Goal: Task Accomplishment & Management: Complete application form

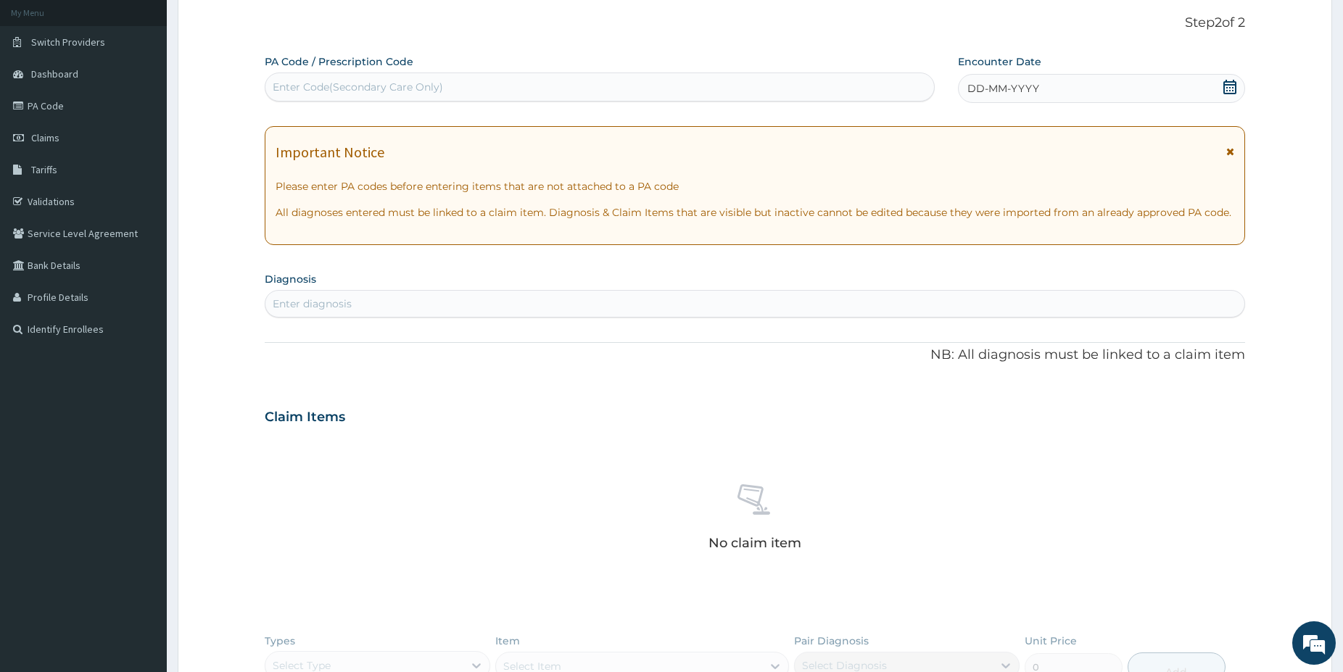
scroll to position [84, 0]
click at [303, 80] on div "Enter Code(Secondary Care Only)" at bounding box center [358, 87] width 170 height 14
paste input "PA/977FBA"
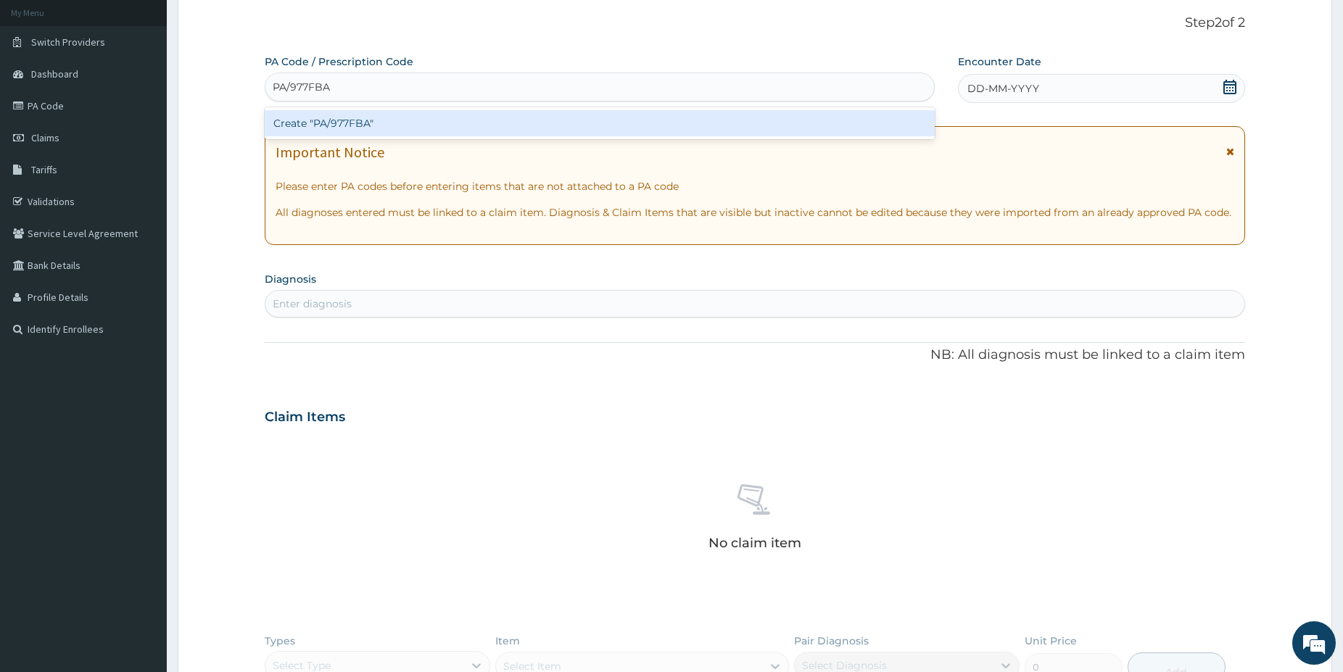
type input "PA/977FBA"
click at [313, 121] on div "Create "PA/977FBA"" at bounding box center [600, 123] width 670 height 26
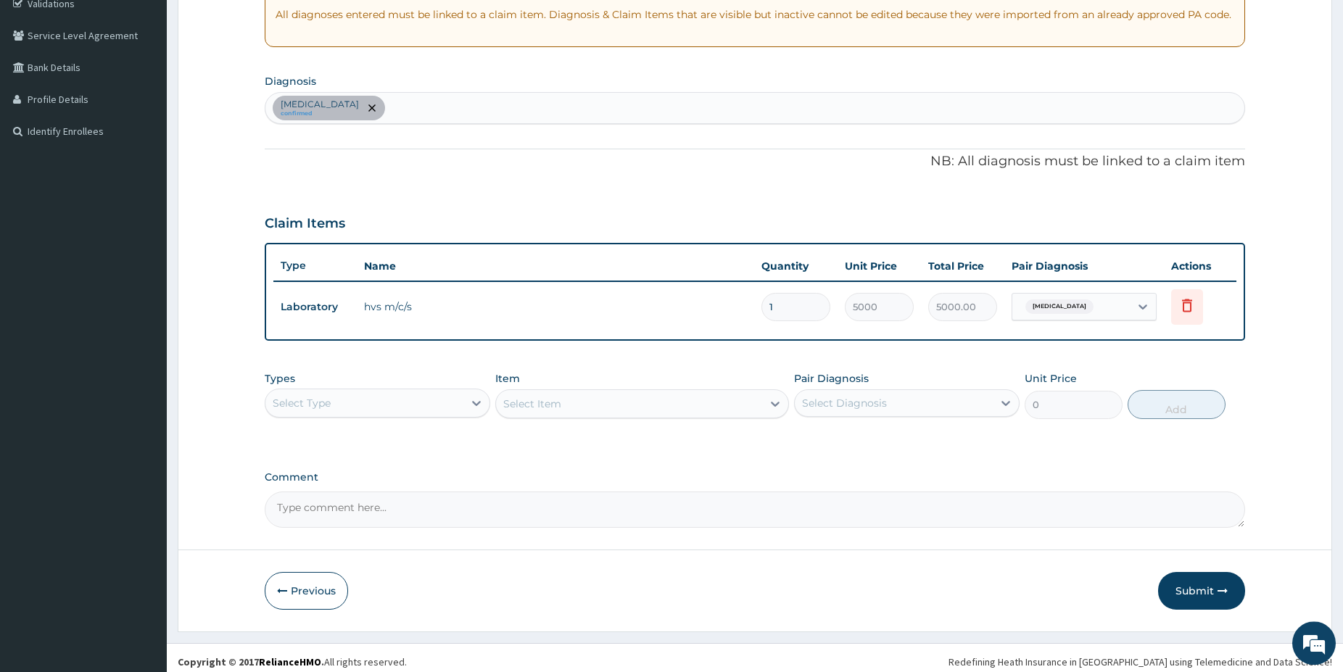
scroll to position [290, 0]
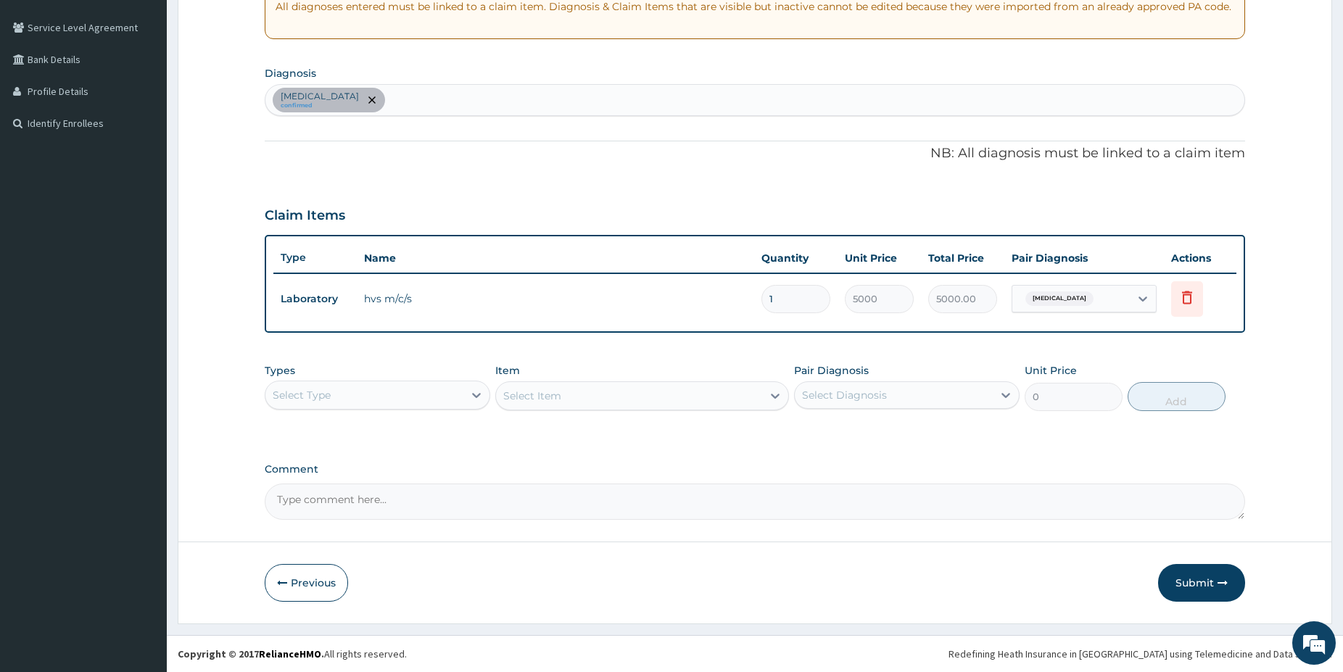
click at [313, 371] on div "Types Select Type" at bounding box center [377, 387] width 225 height 48
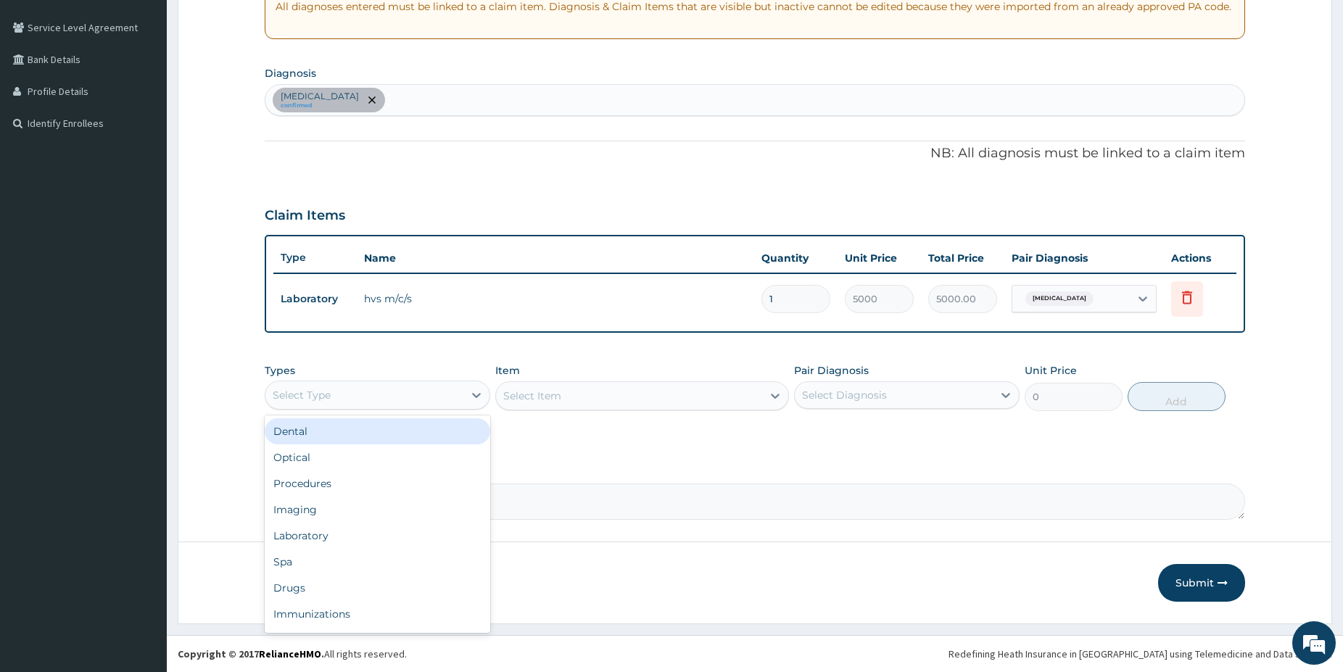
click at [312, 399] on div "Select Type" at bounding box center [302, 395] width 58 height 14
click at [309, 582] on div "Drugs" at bounding box center [377, 588] width 225 height 26
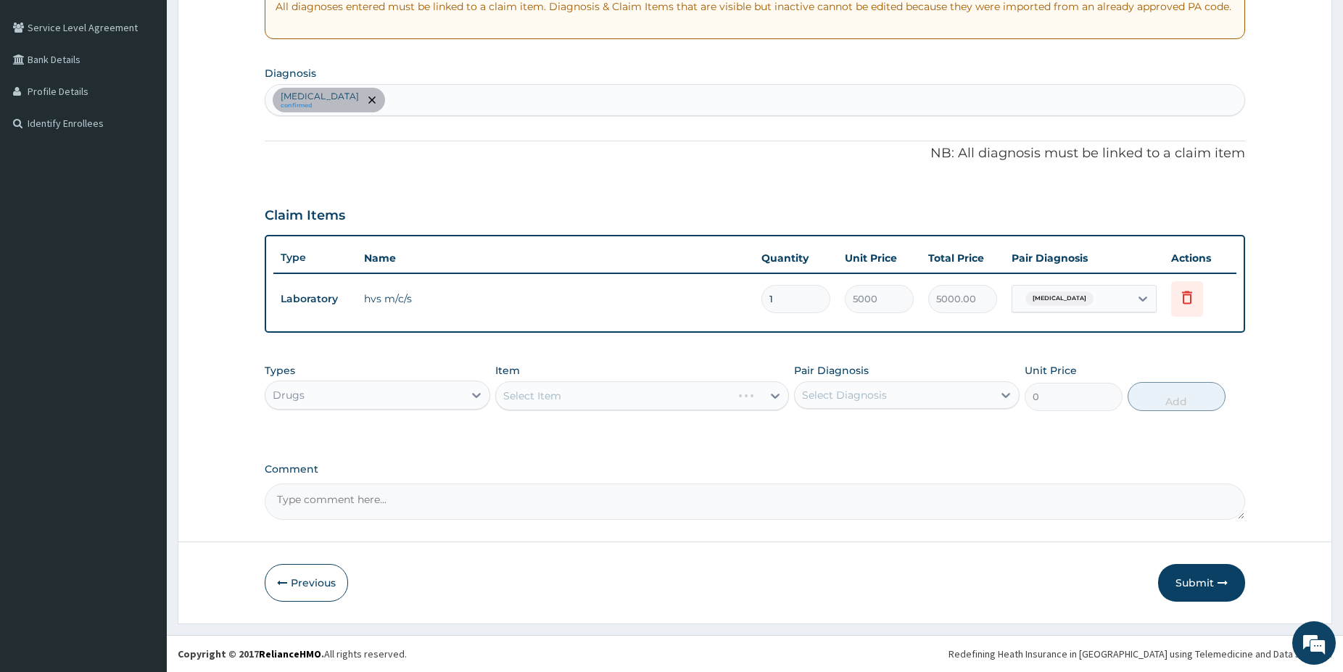
click at [685, 382] on div "Select Item" at bounding box center [642, 395] width 294 height 29
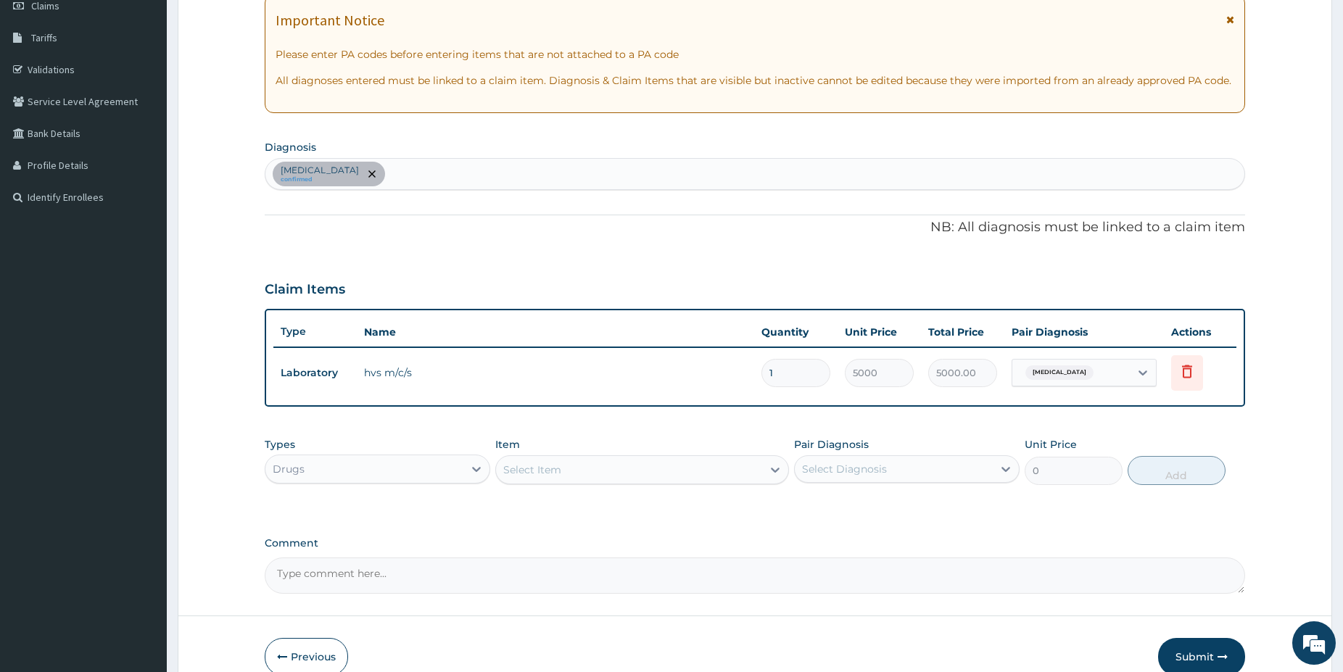
click at [685, 382] on td "hvs m/c/s" at bounding box center [555, 372] width 397 height 29
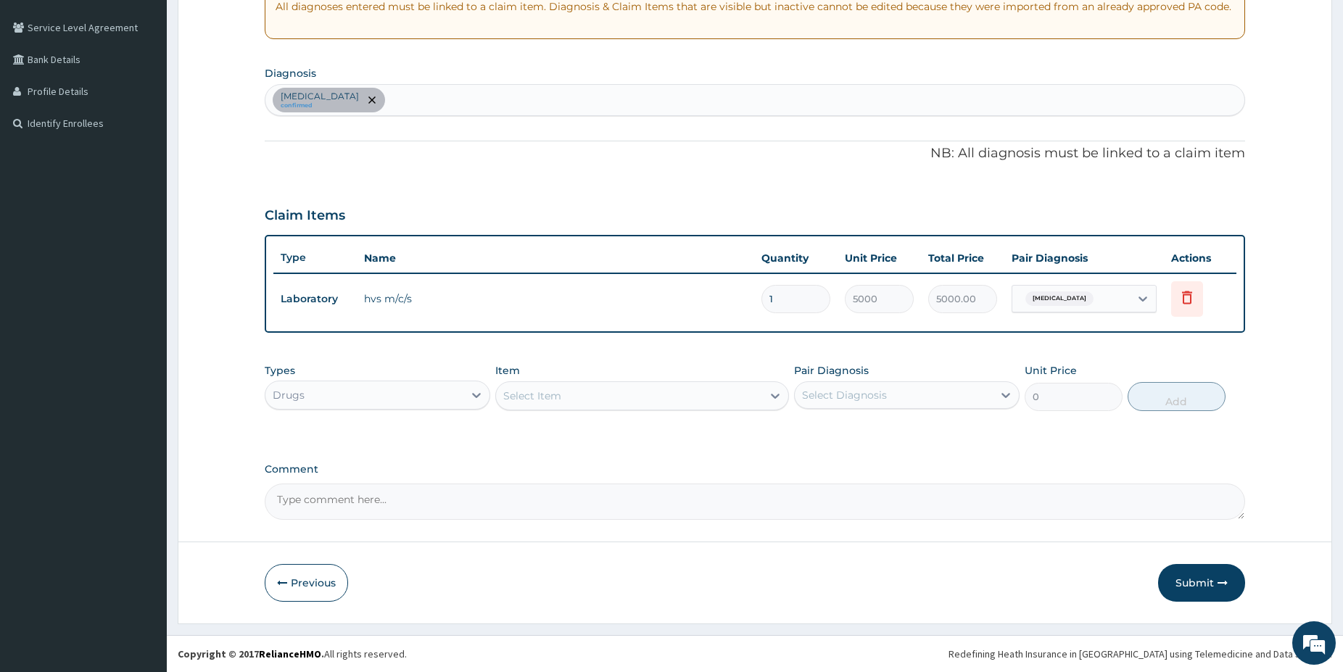
click at [688, 402] on div "Select Item" at bounding box center [629, 395] width 266 height 23
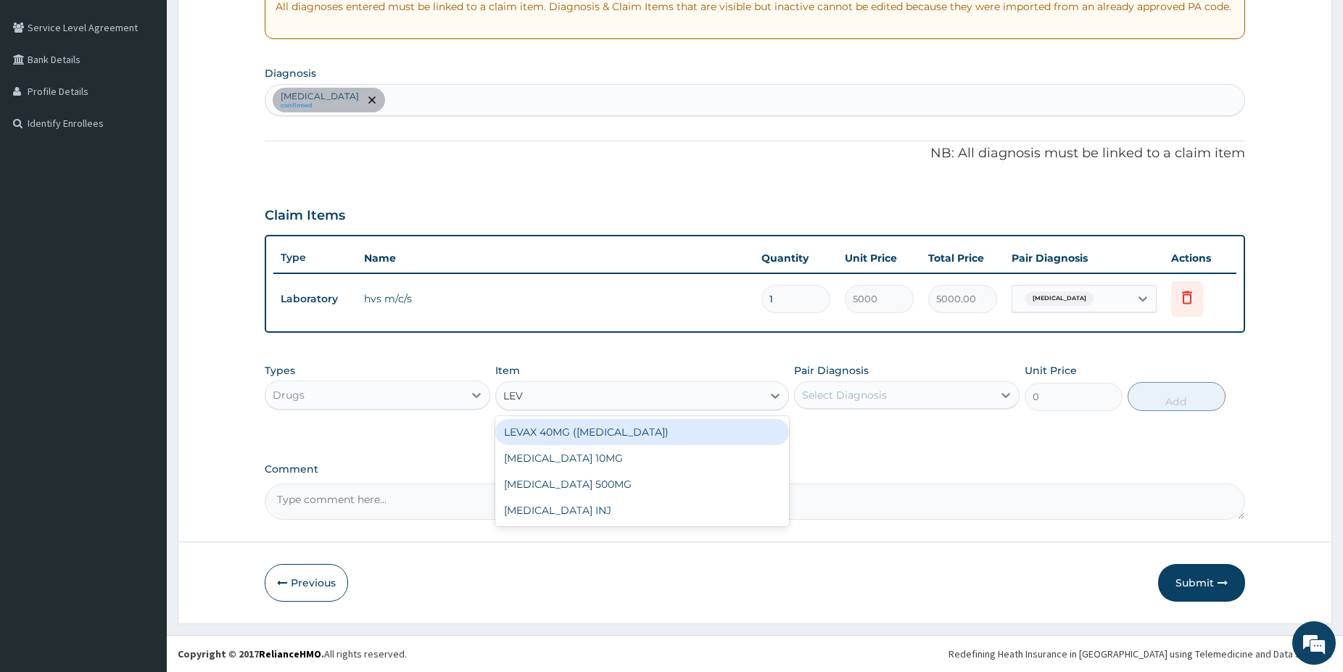
type input "LEVO"
click at [700, 432] on div "LEVOFLOXACIN 500MG" at bounding box center [642, 432] width 294 height 26
type input "180"
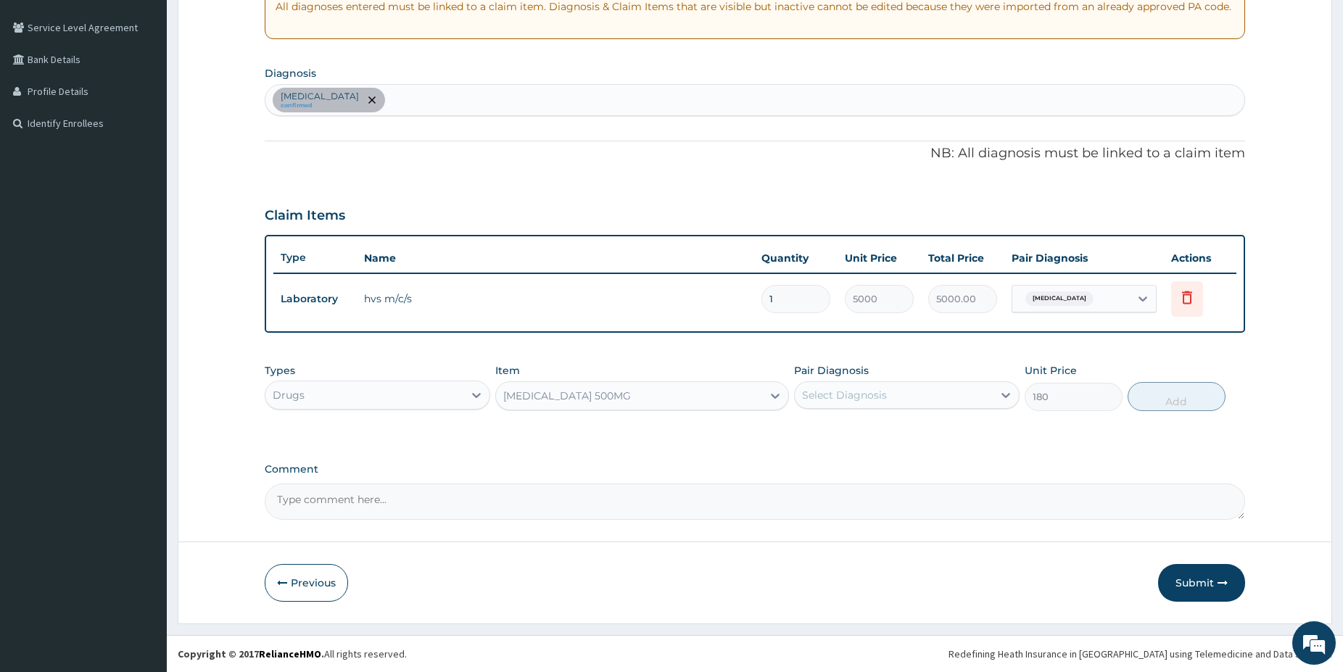
click at [929, 389] on div "Select Diagnosis" at bounding box center [894, 395] width 198 height 23
click at [887, 428] on label "Bacterial vaginosis" at bounding box center [863, 430] width 90 height 14
checkbox input "true"
click at [1190, 402] on button "Add" at bounding box center [1176, 396] width 98 height 29
type input "0"
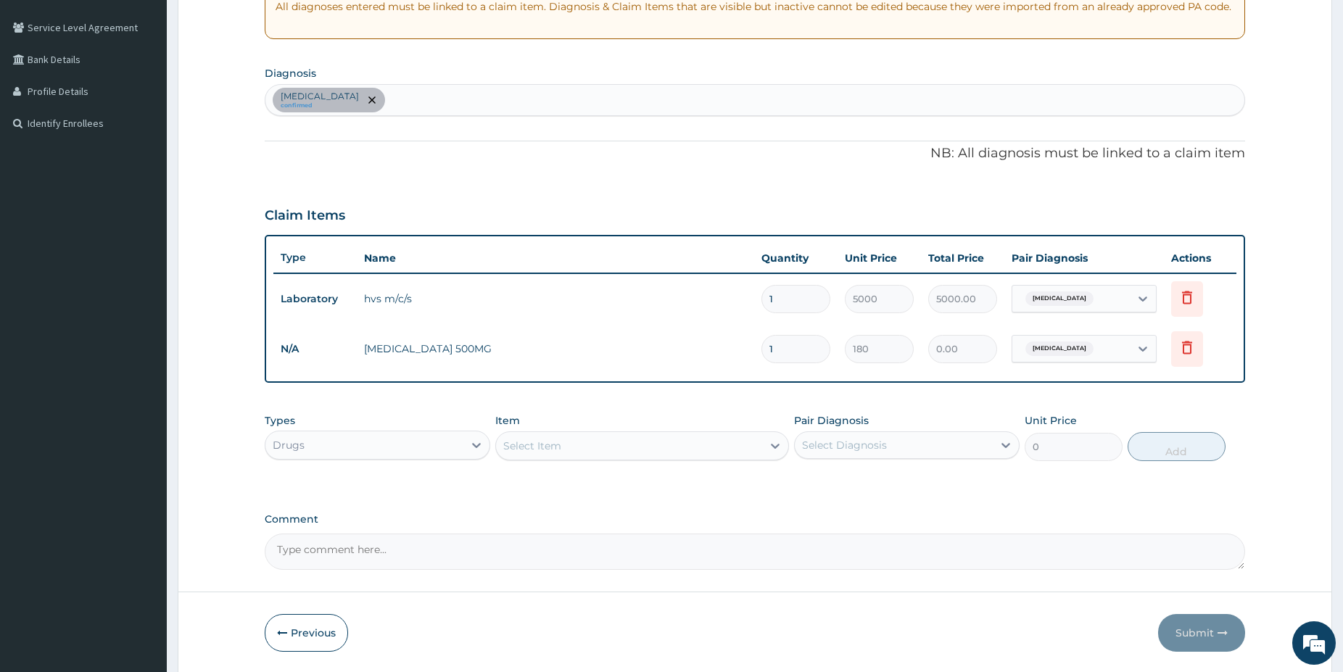
type input "0.00"
type input "6"
type input "1080.00"
type input "0.00"
type input "5"
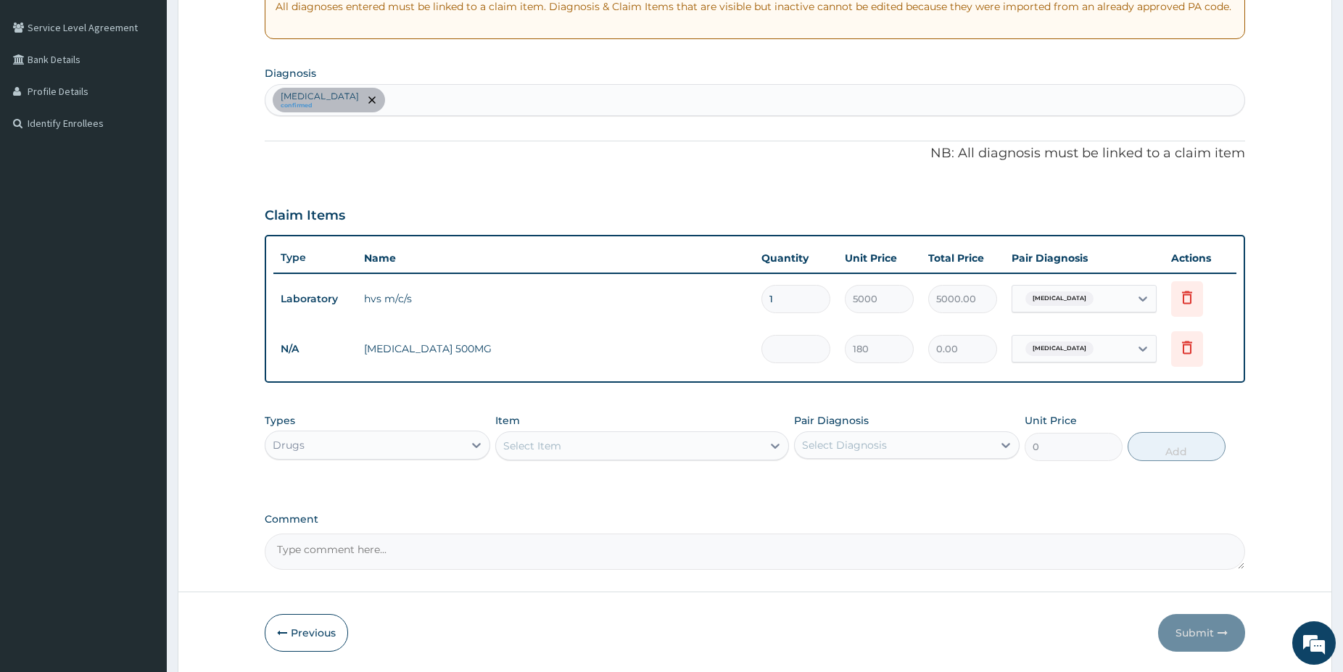
type input "900.00"
type input "5"
click at [1193, 631] on button "Submit" at bounding box center [1201, 633] width 87 height 38
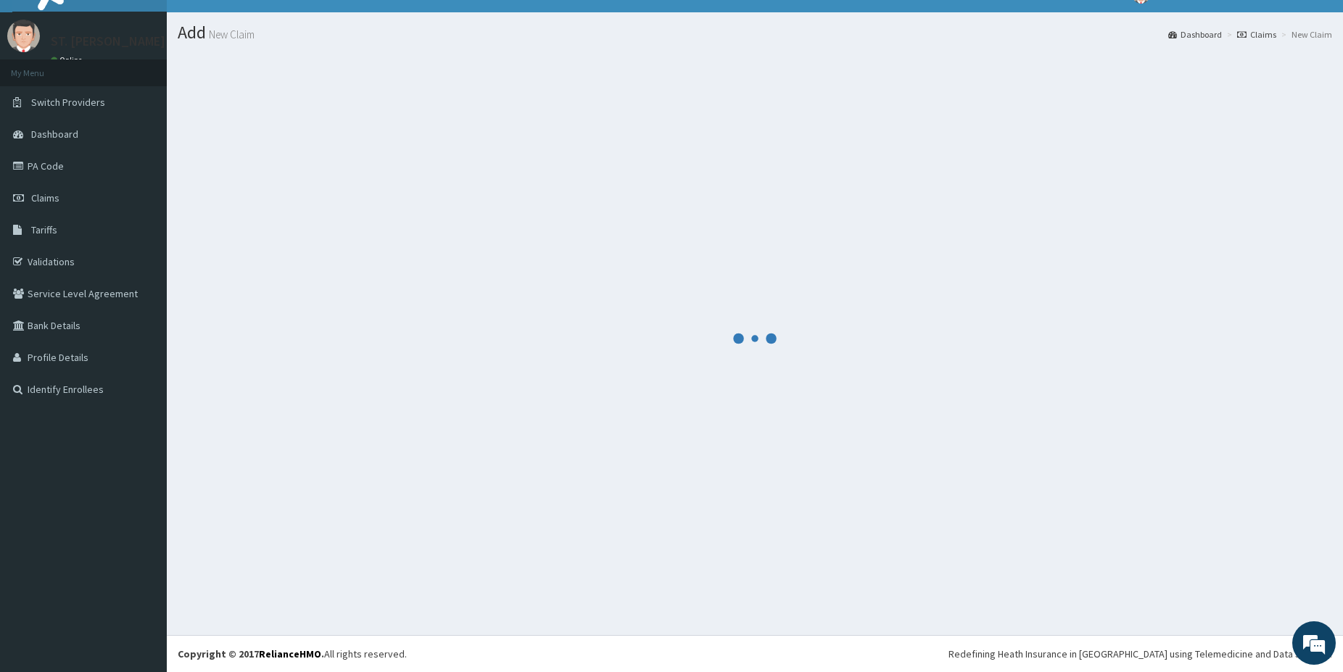
scroll to position [24, 0]
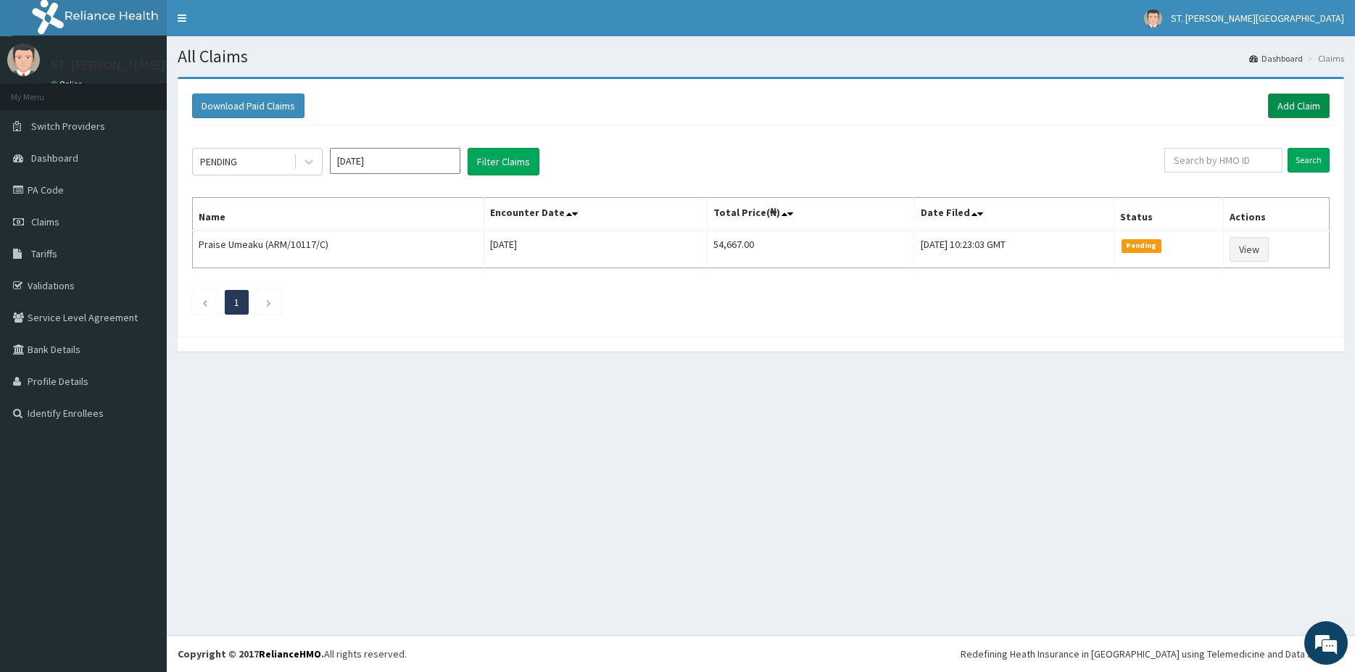
click at [1297, 113] on link "Add Claim" at bounding box center [1299, 106] width 62 height 25
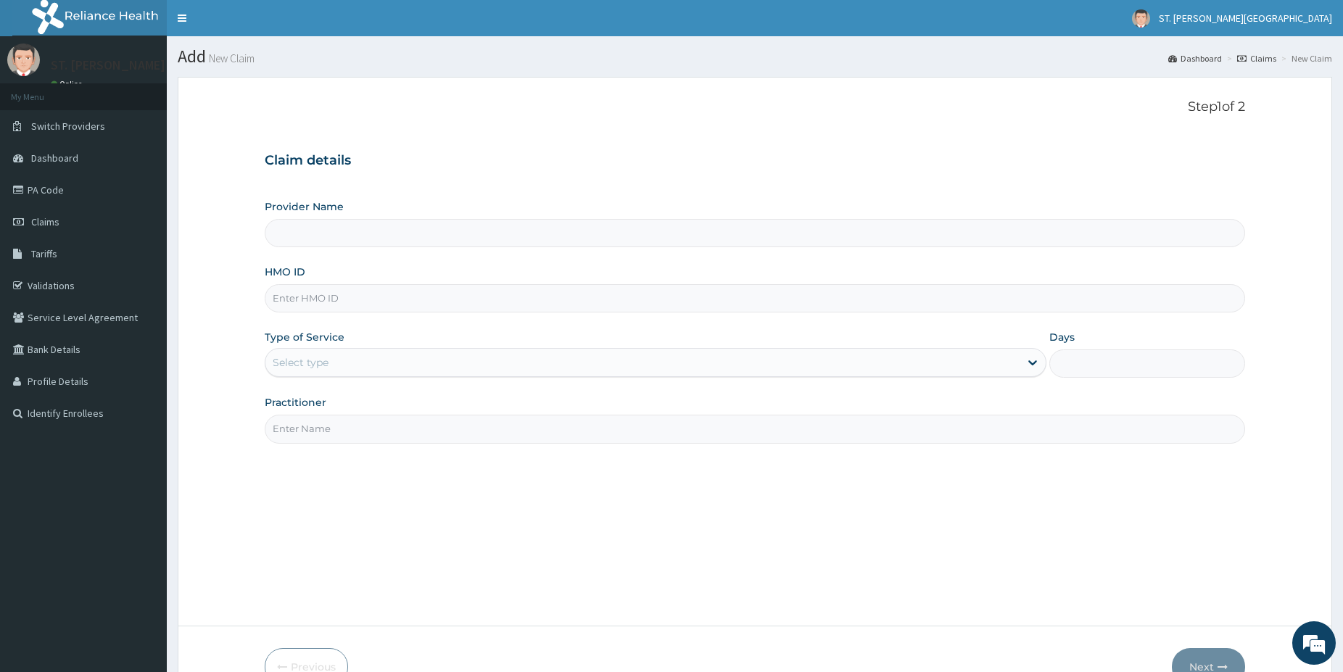
type input "St Catherine's Specialist Hospital- Abuja"
